Goal: Task Accomplishment & Management: Manage account settings

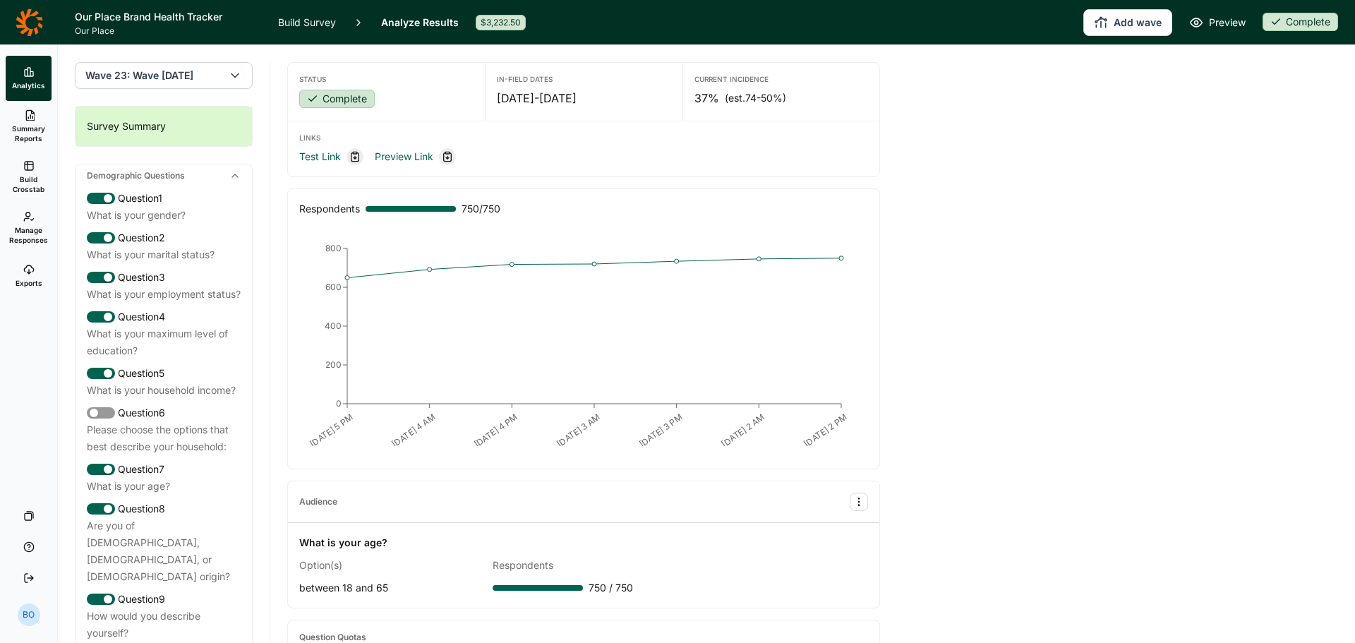
click at [32, 123] on link "Summary Reports" at bounding box center [29, 126] width 46 height 51
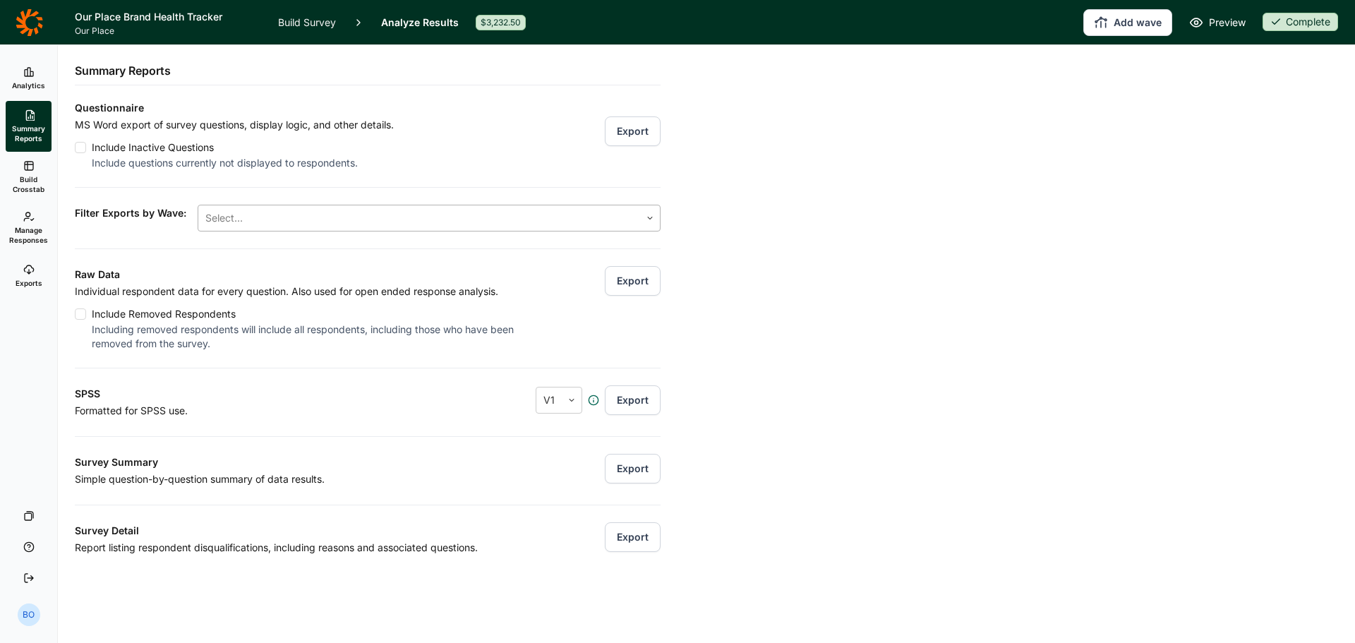
click at [279, 218] on div at bounding box center [419, 218] width 428 height 20
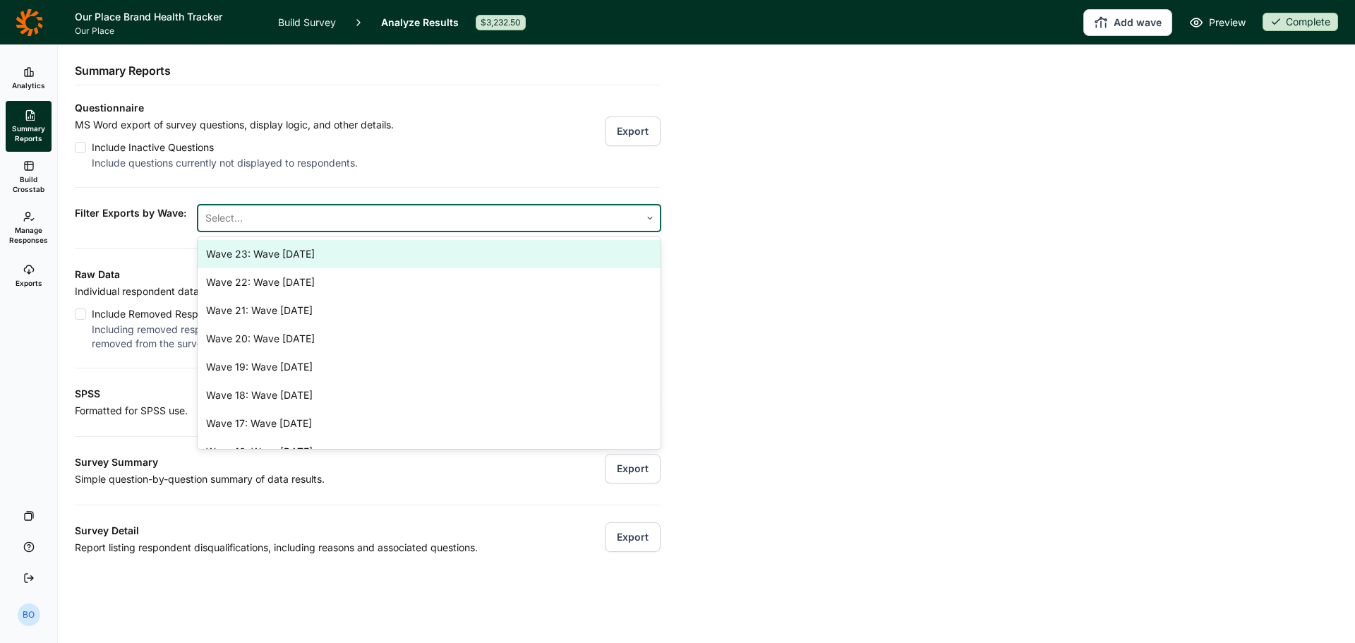
click at [275, 255] on div "Wave 23: Wave [DATE]" at bounding box center [429, 254] width 463 height 28
click at [397, 181] on div "Questionnaire MS Word export of survey questions, display logic, and other deta…" at bounding box center [368, 328] width 586 height 457
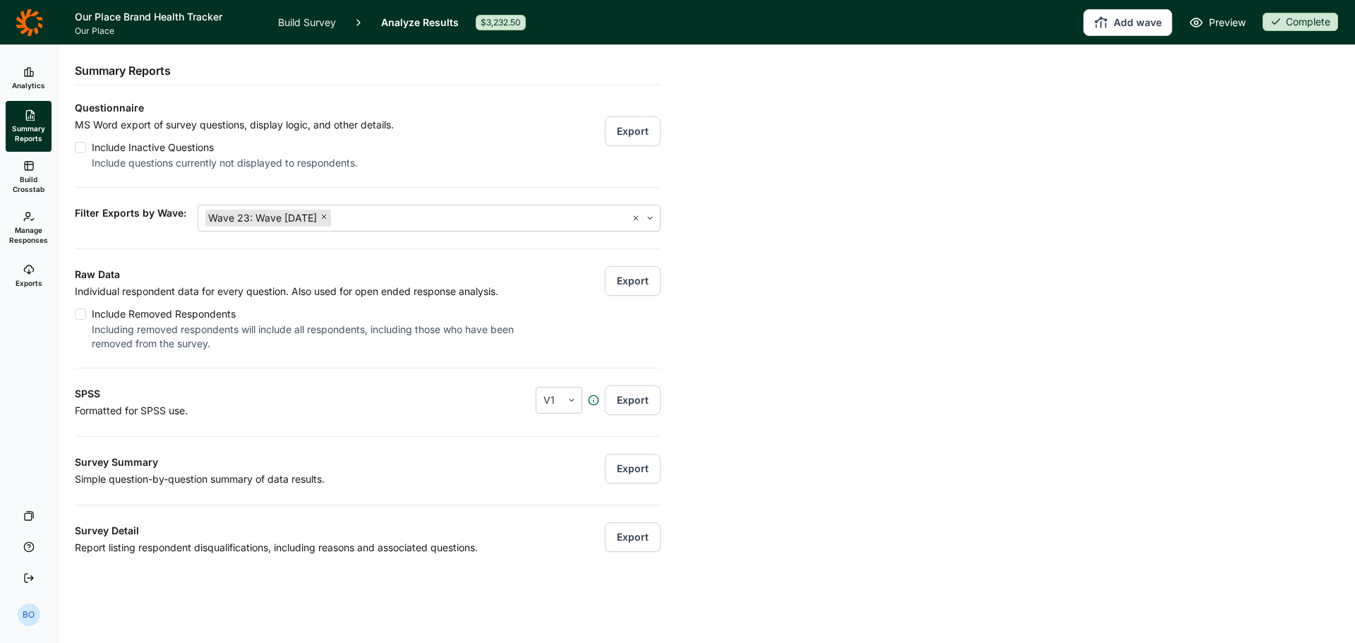
click at [621, 287] on button "Export" at bounding box center [633, 281] width 56 height 30
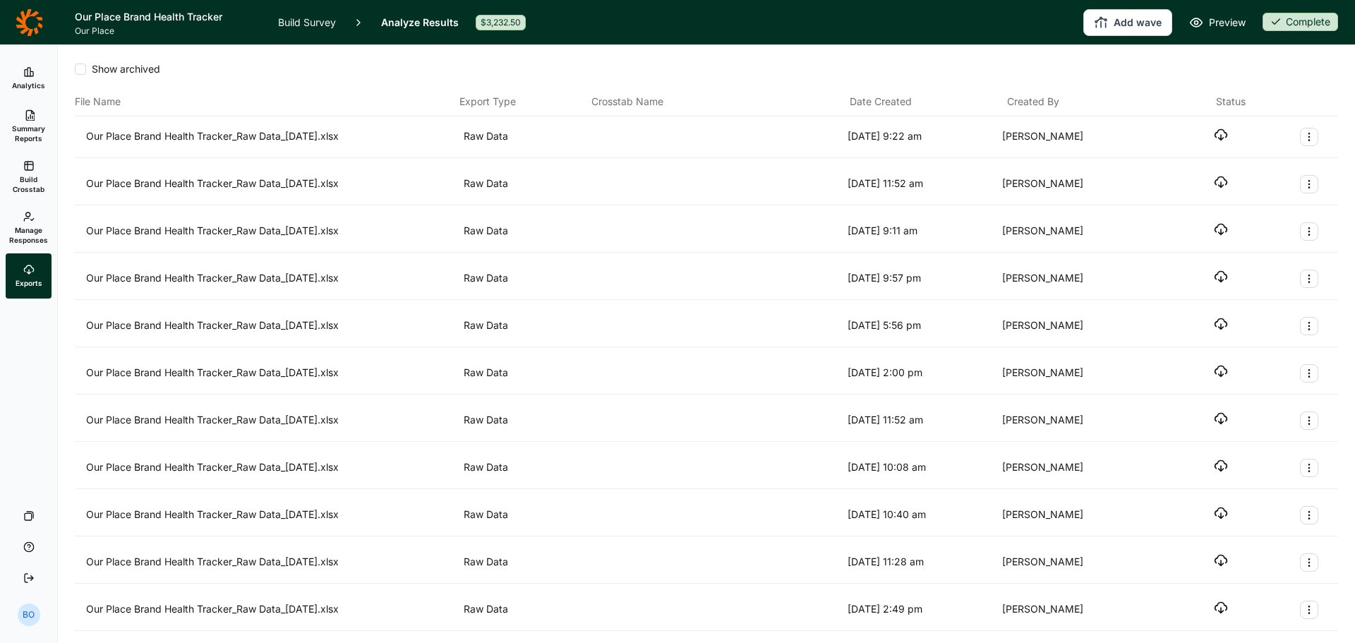
click at [1214, 131] on icon "button" at bounding box center [1221, 135] width 14 height 14
click at [30, 220] on icon at bounding box center [28, 216] width 11 height 11
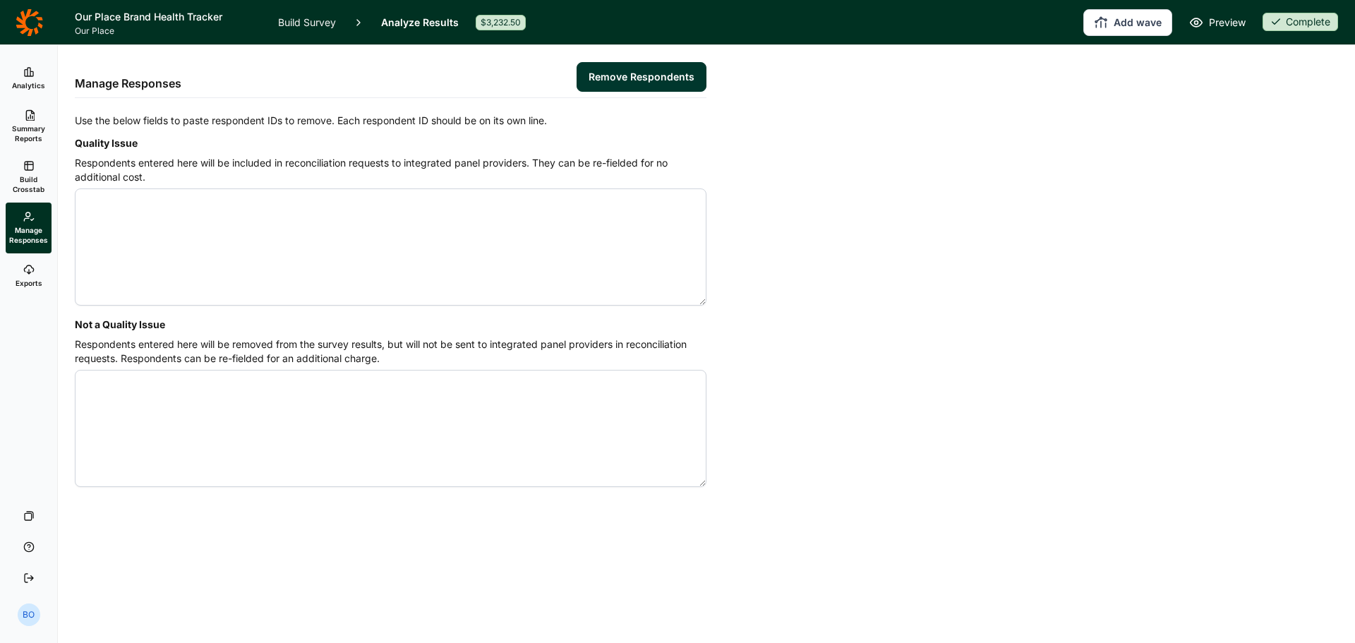
click at [419, 251] on textarea "Quality Issue" at bounding box center [391, 246] width 632 height 117
type textarea "4583909 4581173 4584061 4584875 4584080 4584123 4583879 4584869 4583750 4584105…"
click at [652, 77] on button "Remove Respondents" at bounding box center [642, 77] width 130 height 30
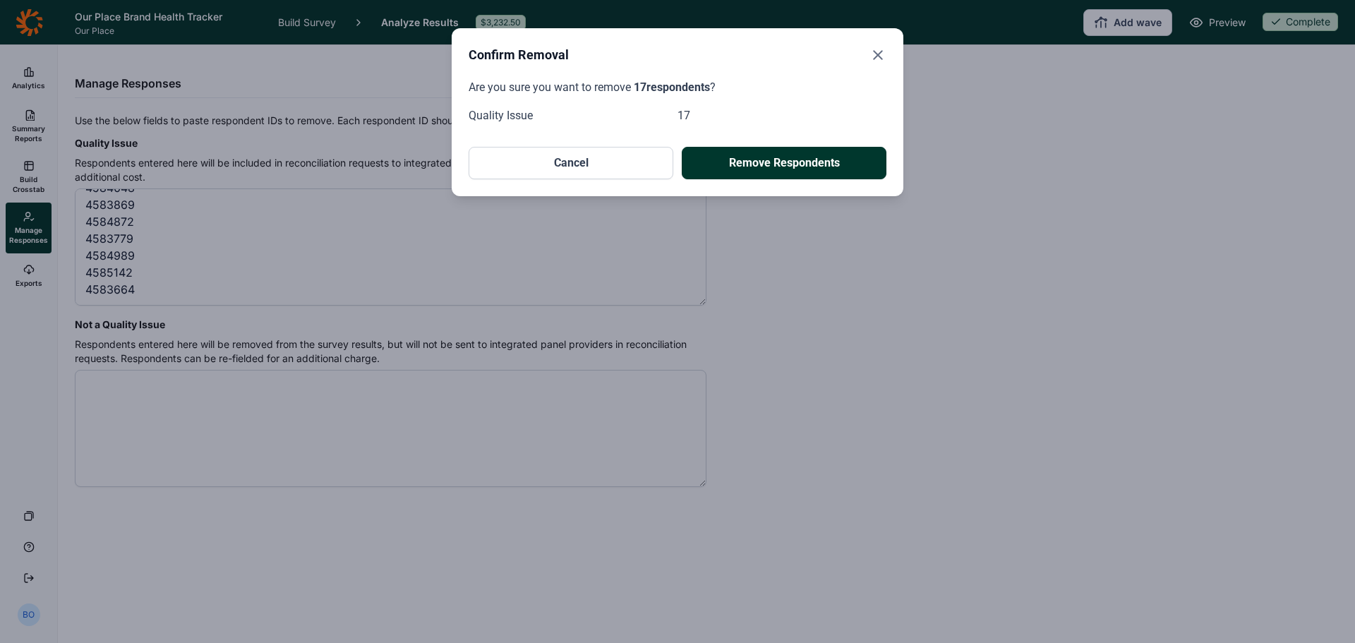
click at [779, 153] on button "Remove Respondents" at bounding box center [784, 163] width 205 height 32
